Goal: Find specific page/section: Find specific page/section

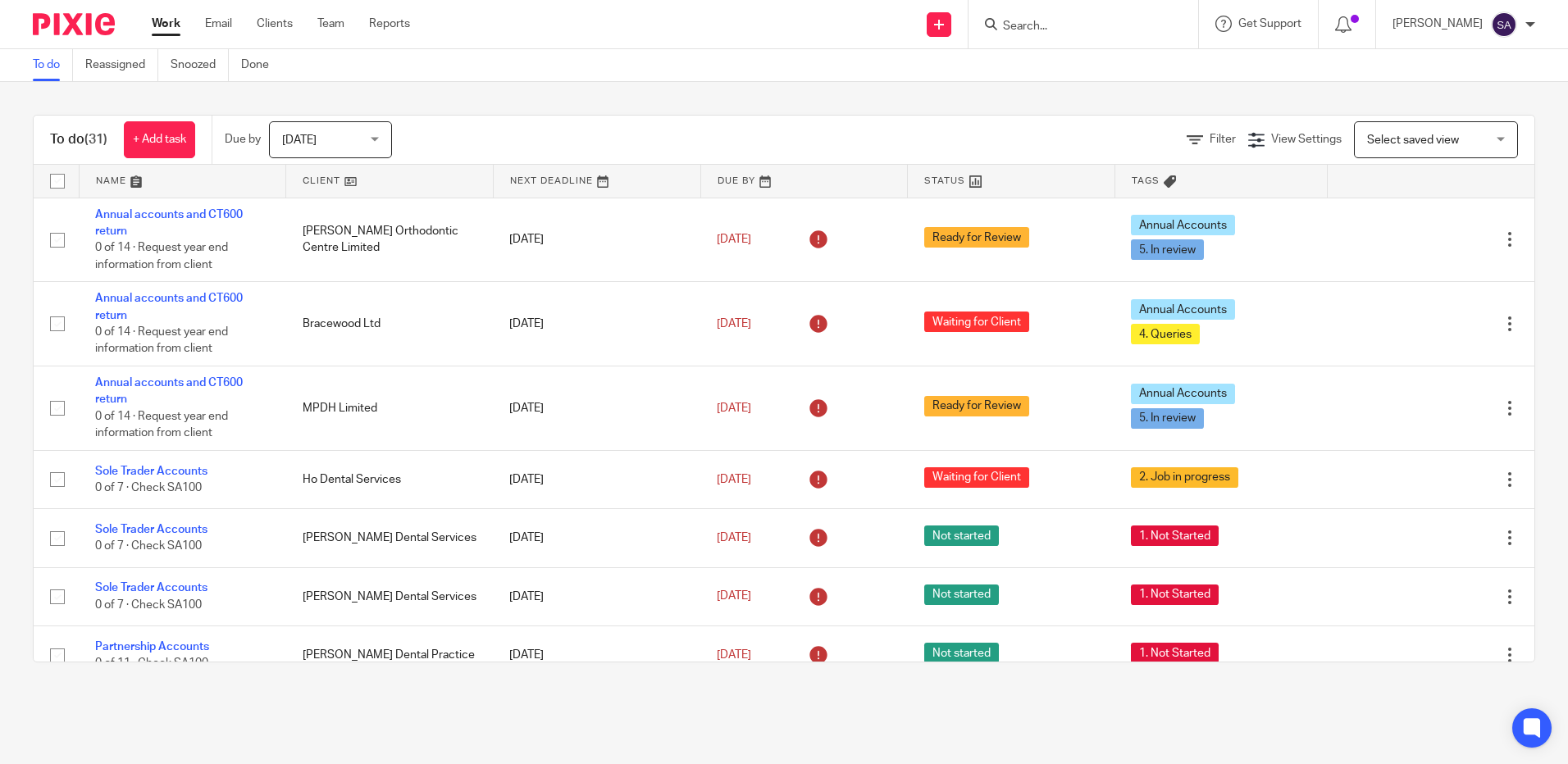
click at [1053, 29] on input "Search" at bounding box center [1075, 26] width 148 height 15
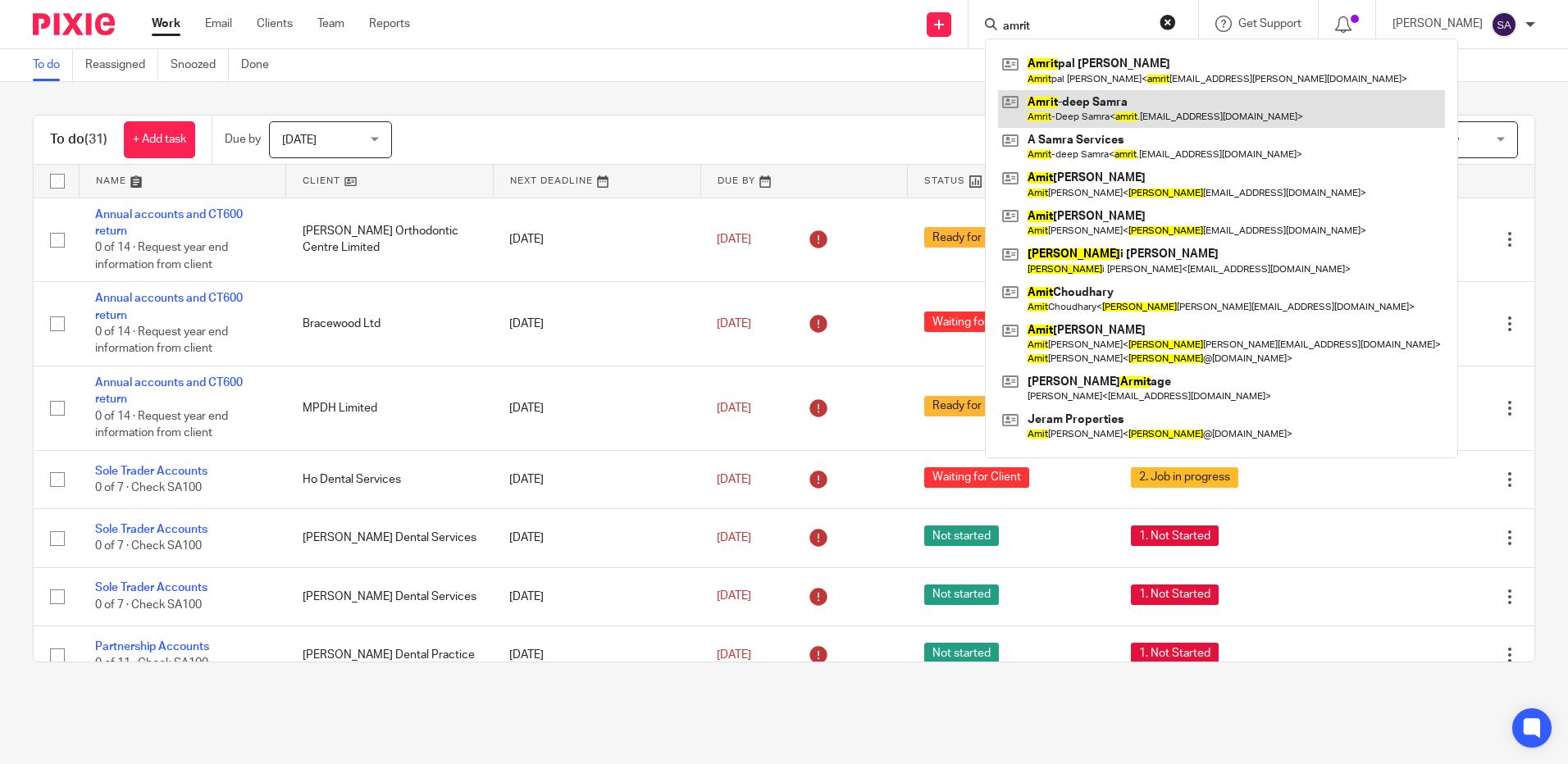
type input "amrit"
click at [1079, 100] on link at bounding box center [1221, 109] width 446 height 38
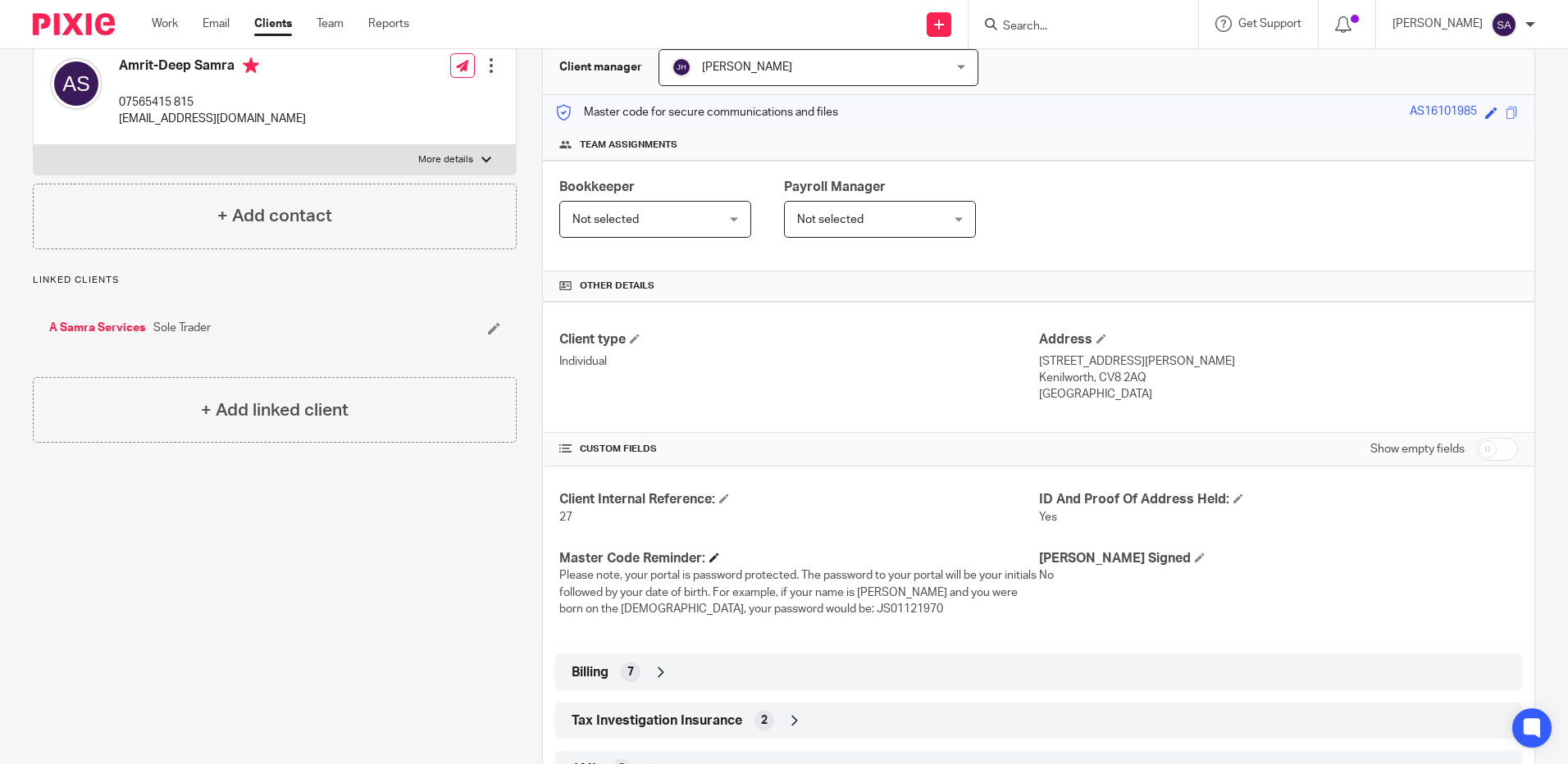
scroll to position [281, 0]
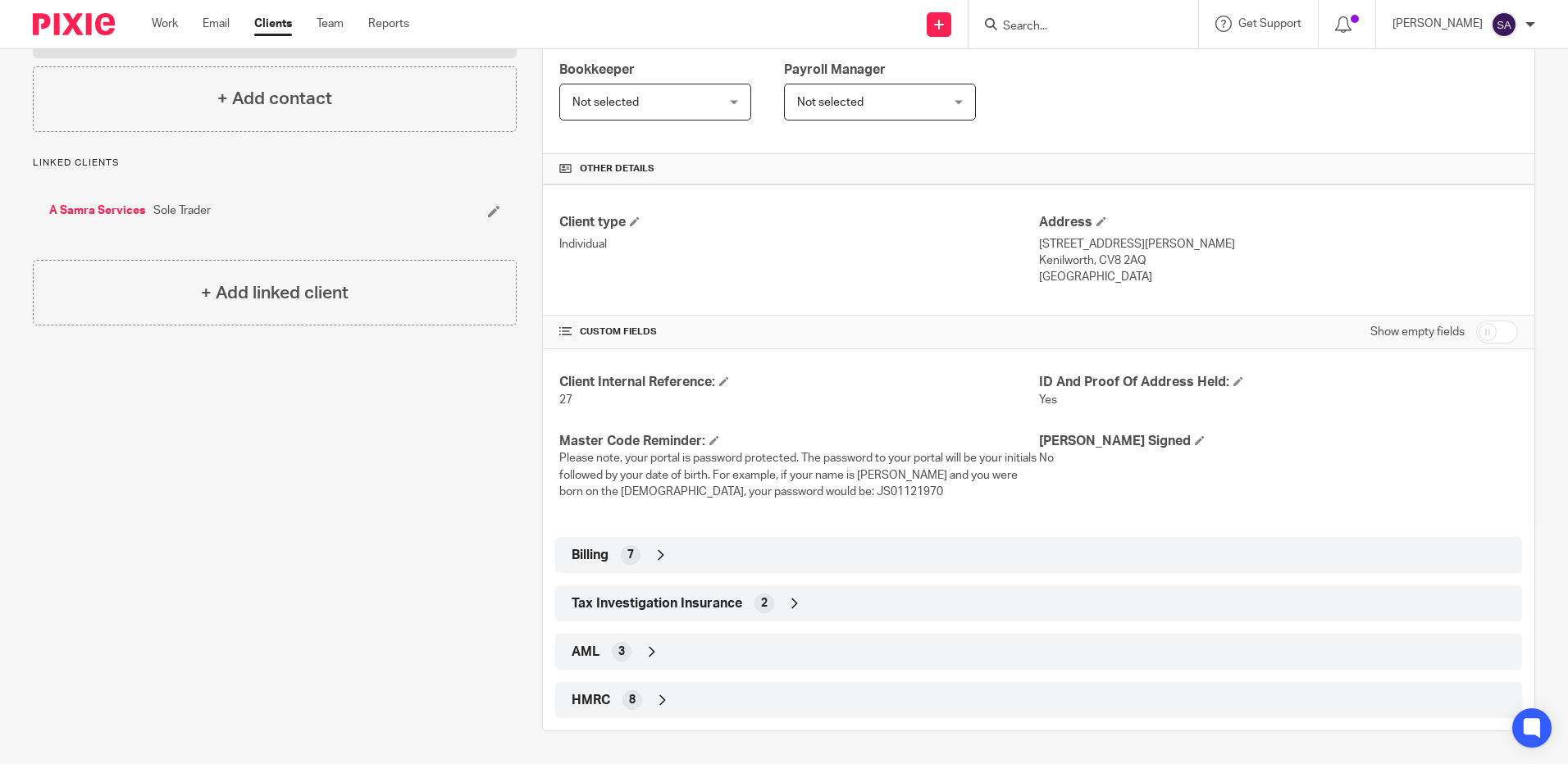
click at [657, 552] on icon at bounding box center [661, 555] width 17 height 17
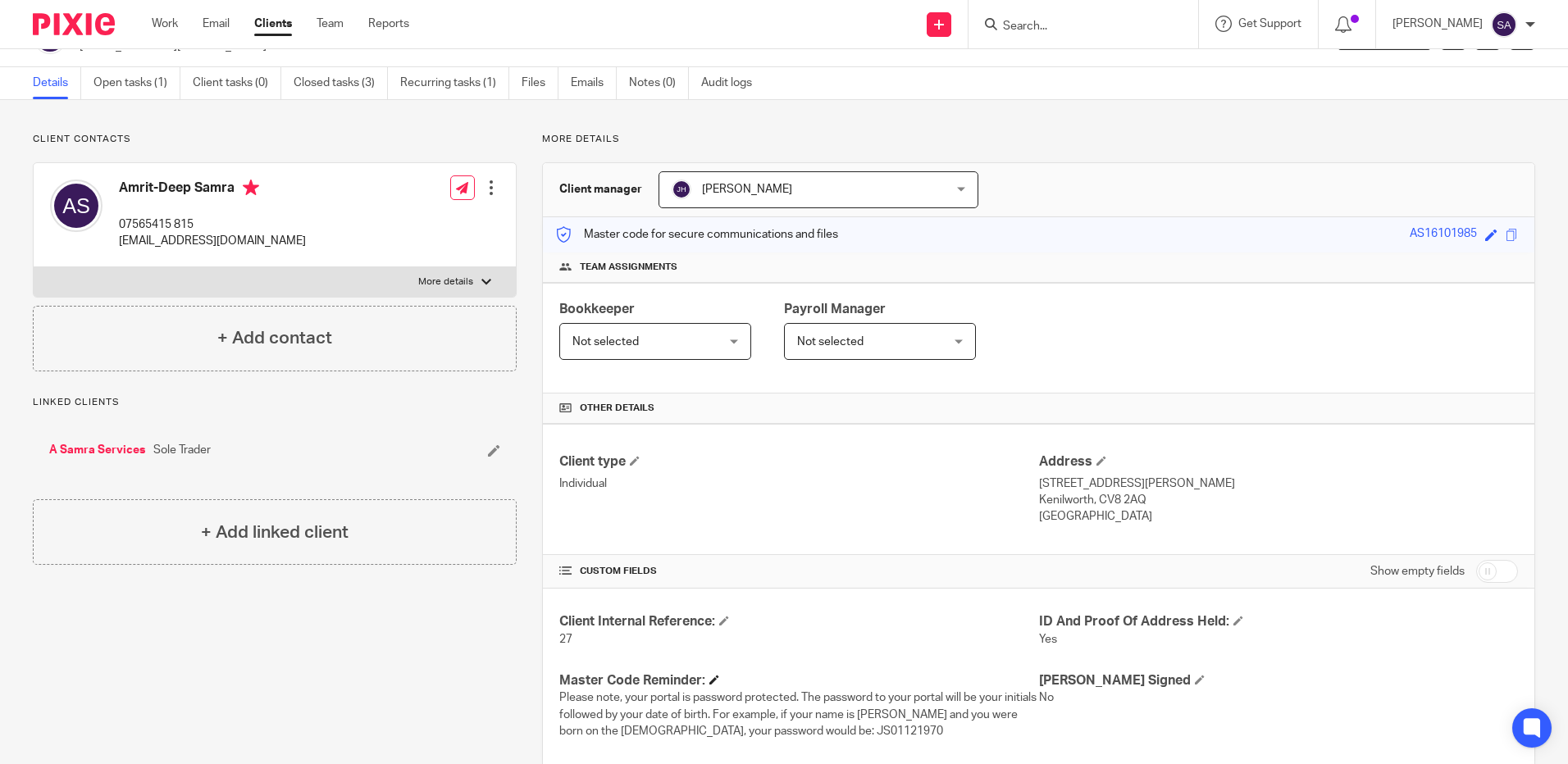
scroll to position [35, 0]
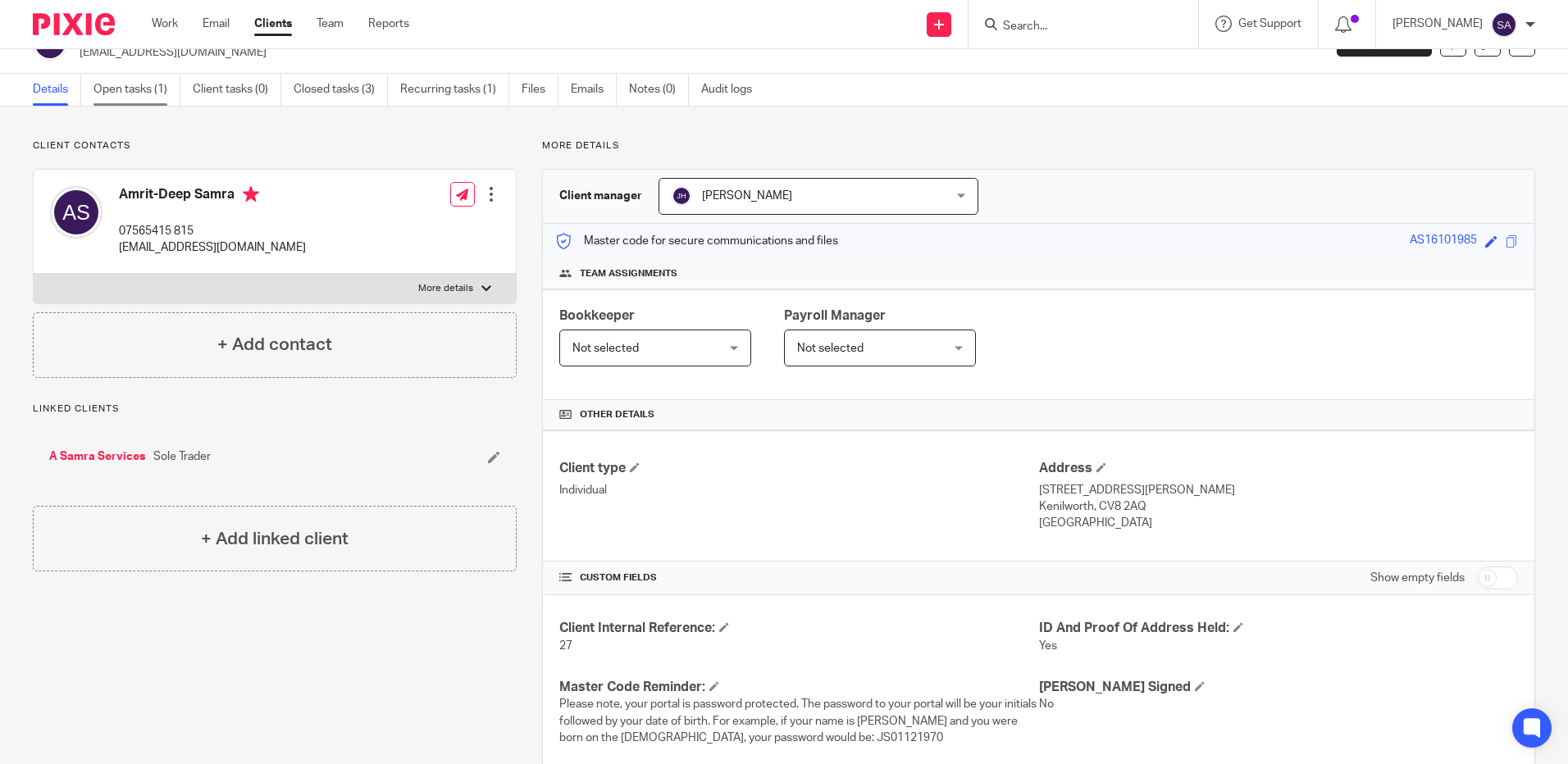
click at [158, 84] on link "Open tasks (1)" at bounding box center [137, 89] width 87 height 32
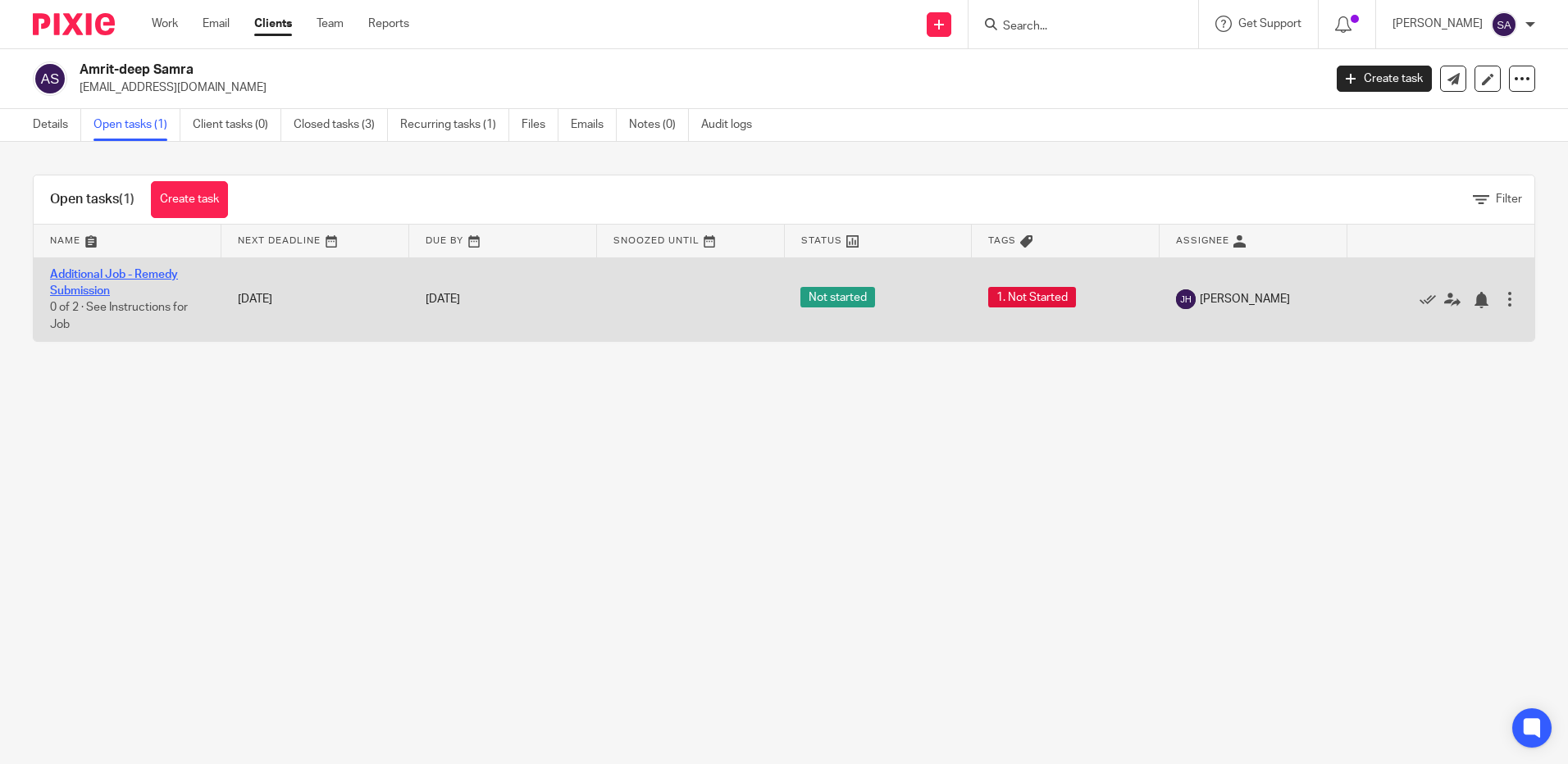
click at [79, 275] on link "Additional Job - Remedy Submission" at bounding box center [114, 283] width 128 height 28
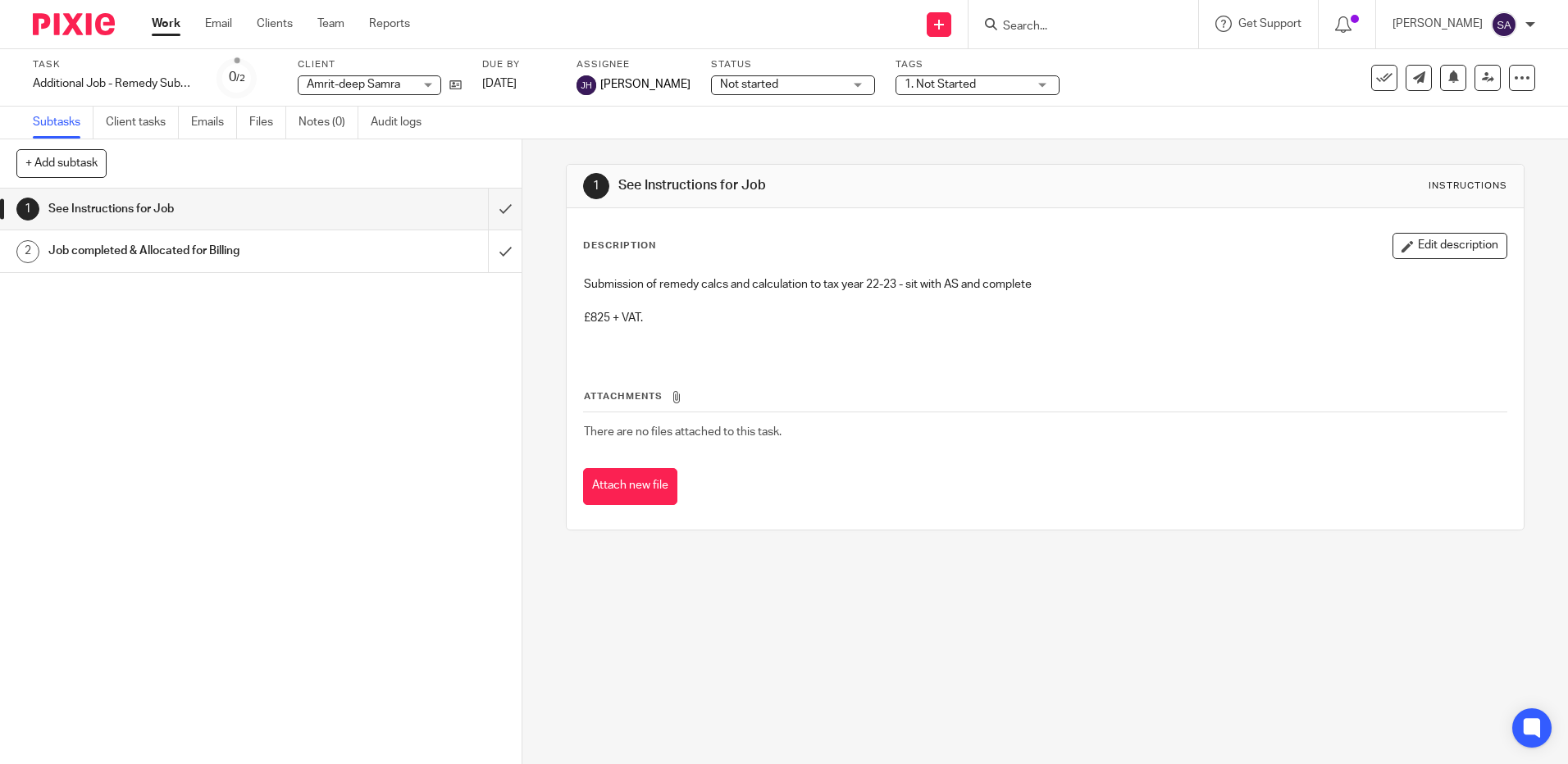
click at [162, 20] on link "Work" at bounding box center [165, 24] width 29 height 17
